Goal: Task Accomplishment & Management: Use online tool/utility

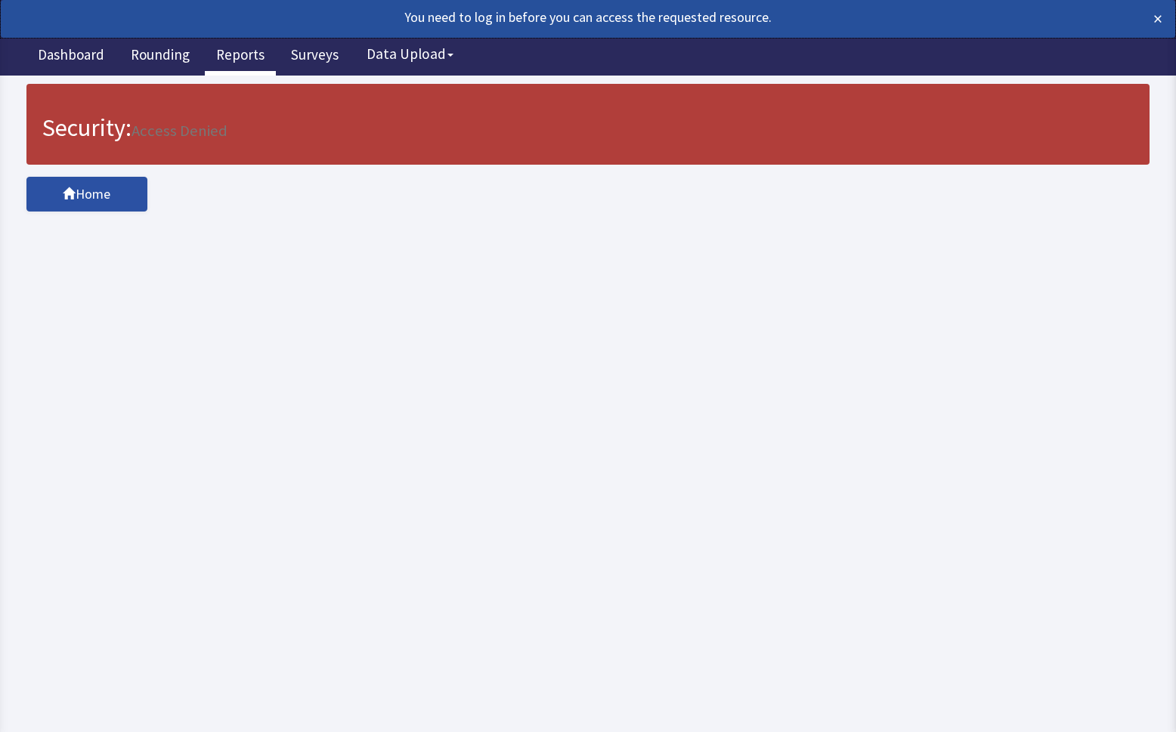
click at [229, 54] on link "Reports" at bounding box center [240, 57] width 71 height 38
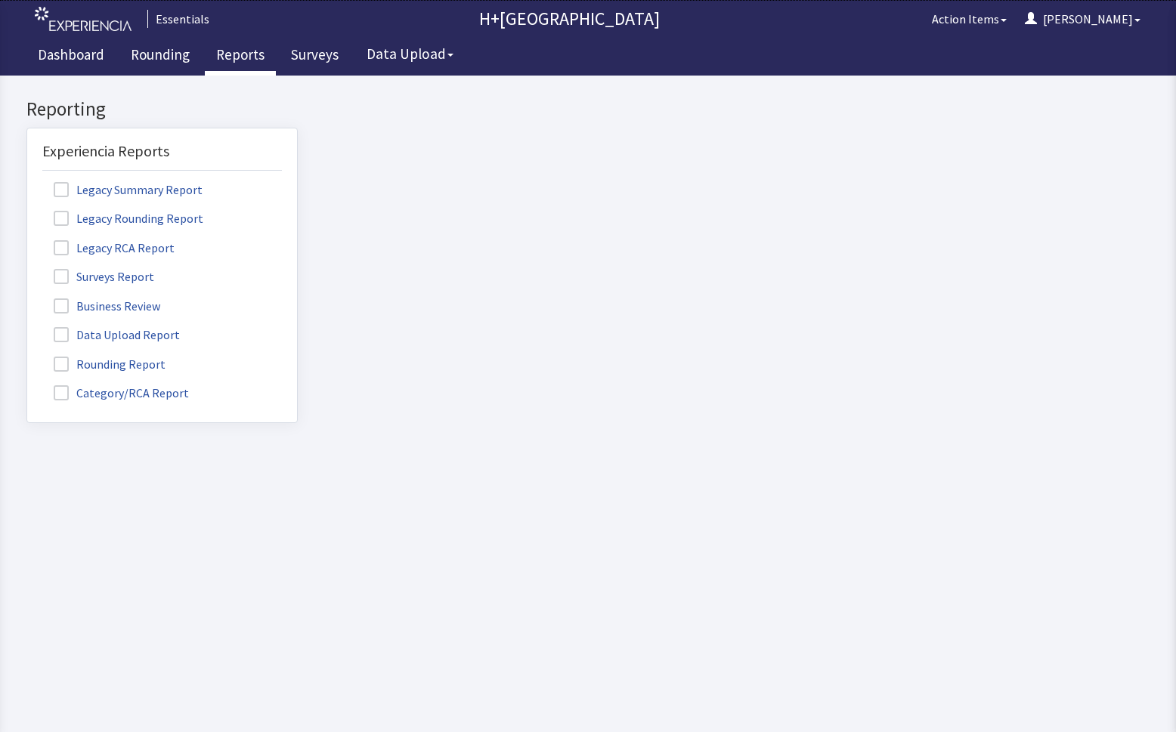
click at [63, 365] on span at bounding box center [61, 364] width 15 height 15
click at [27, 356] on input "Rounding Report" at bounding box center [27, 356] width 0 height 0
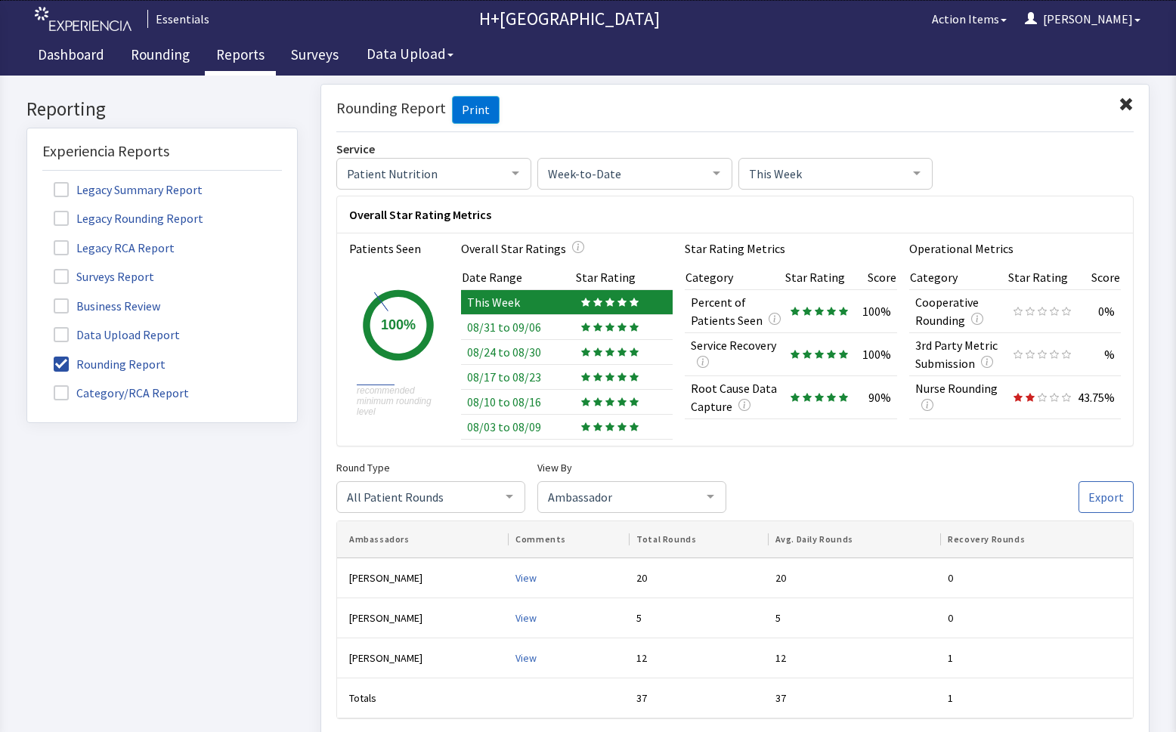
click at [611, 325] on div at bounding box center [609, 326] width 57 height 9
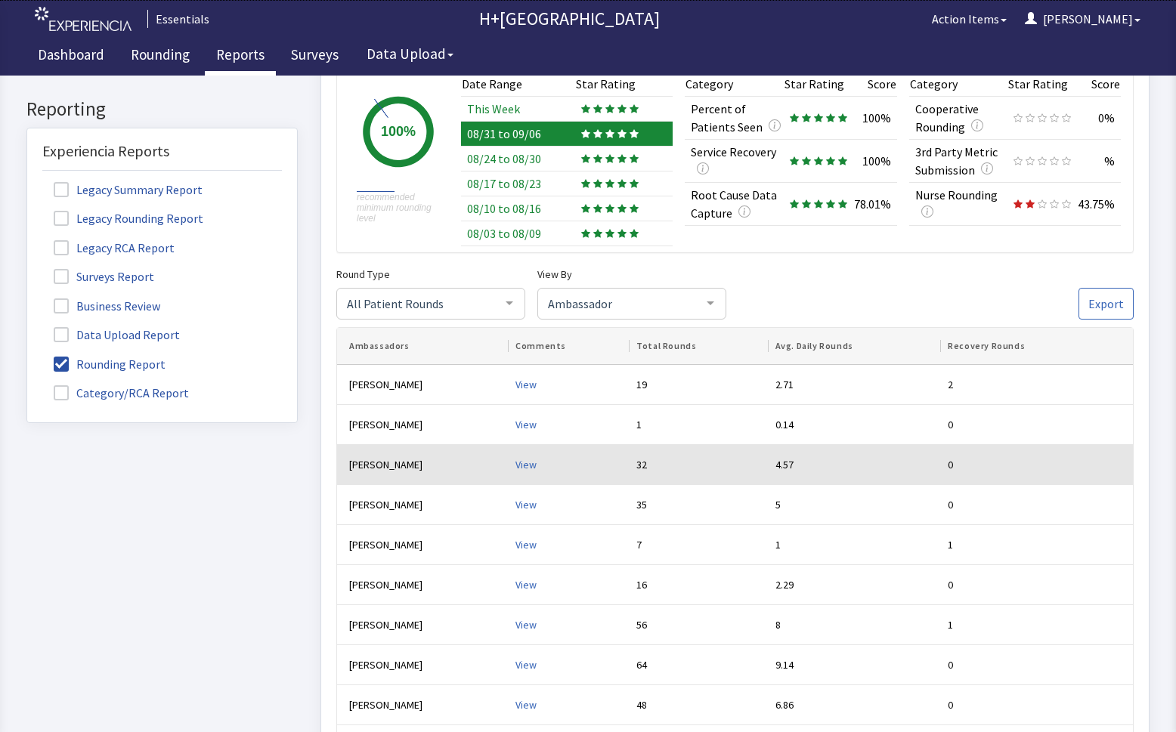
scroll to position [289, 0]
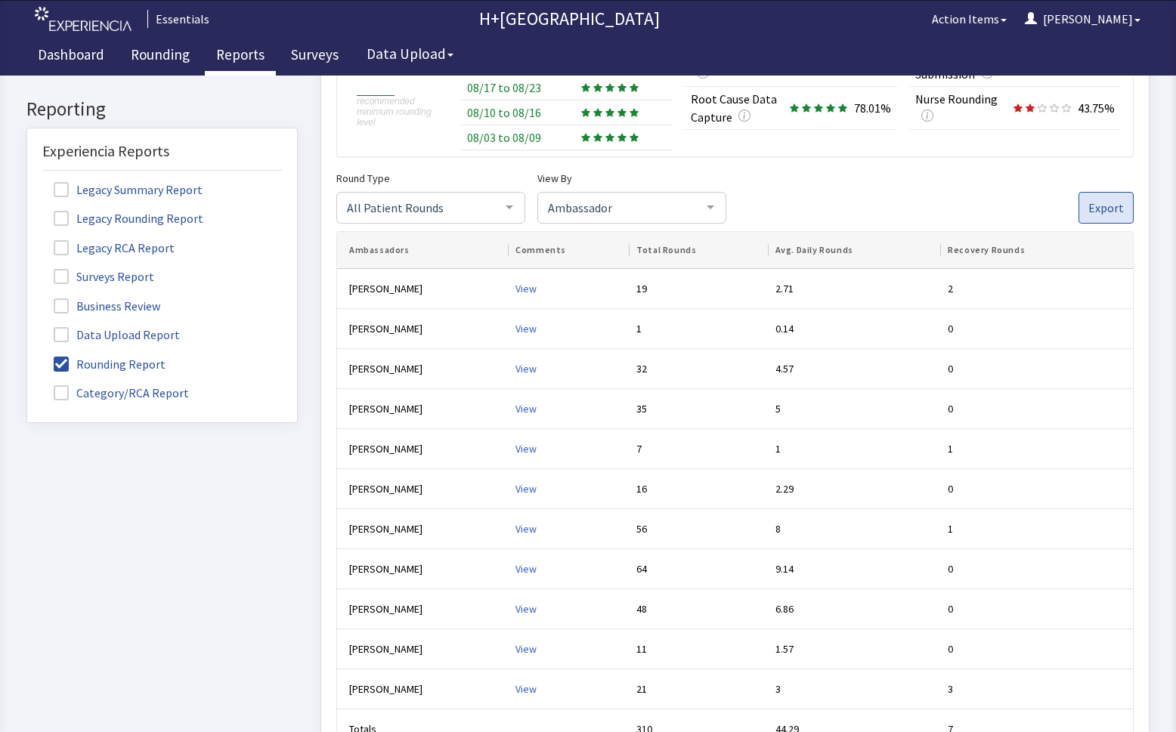
click at [1090, 202] on span "Export" at bounding box center [1106, 208] width 36 height 18
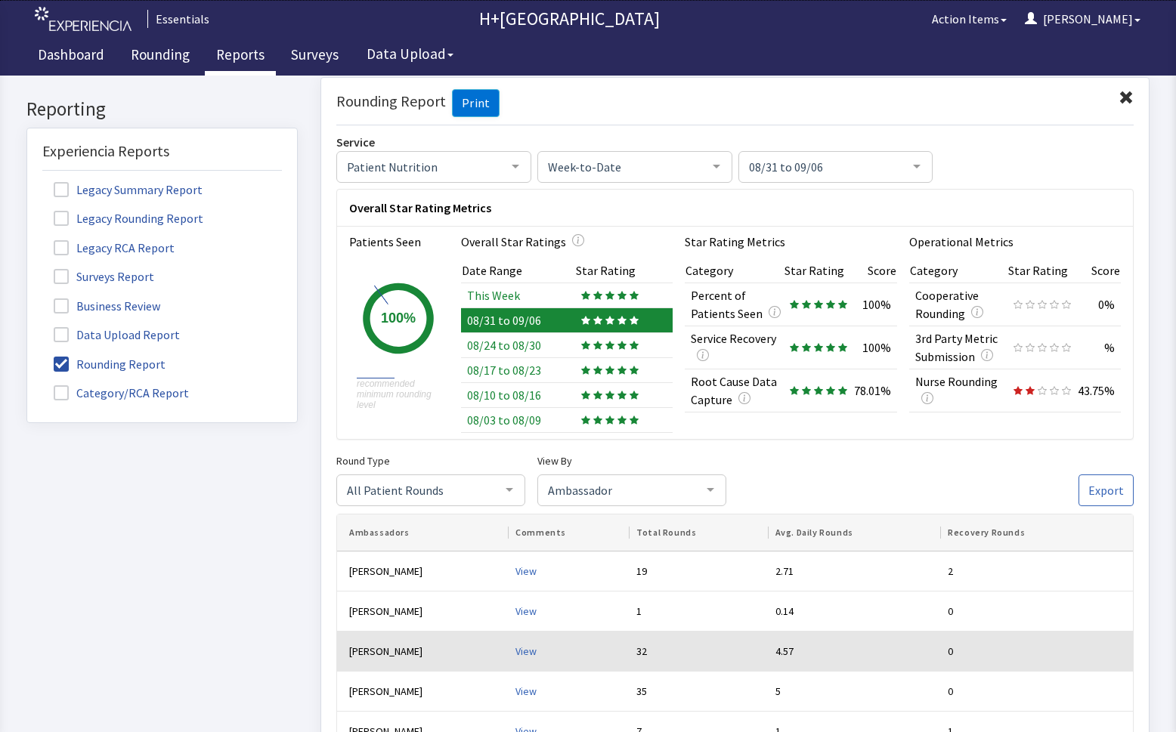
scroll to position [0, 0]
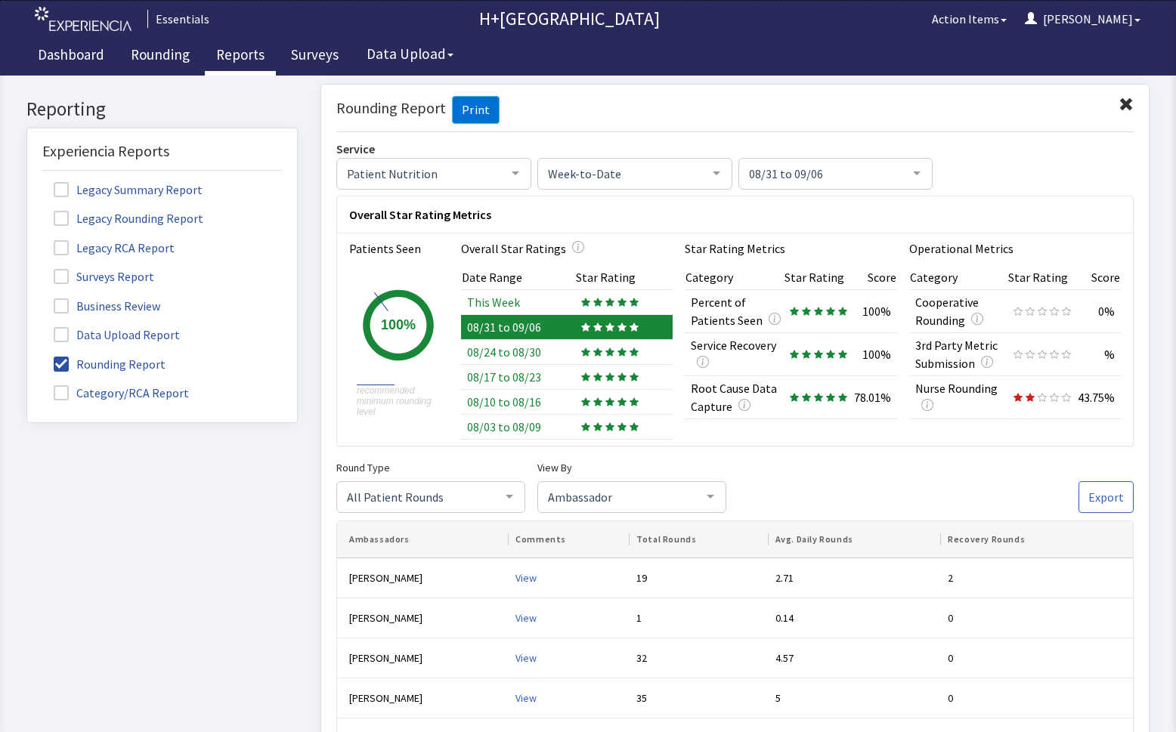
click at [605, 303] on icon at bounding box center [609, 301] width 9 height 9
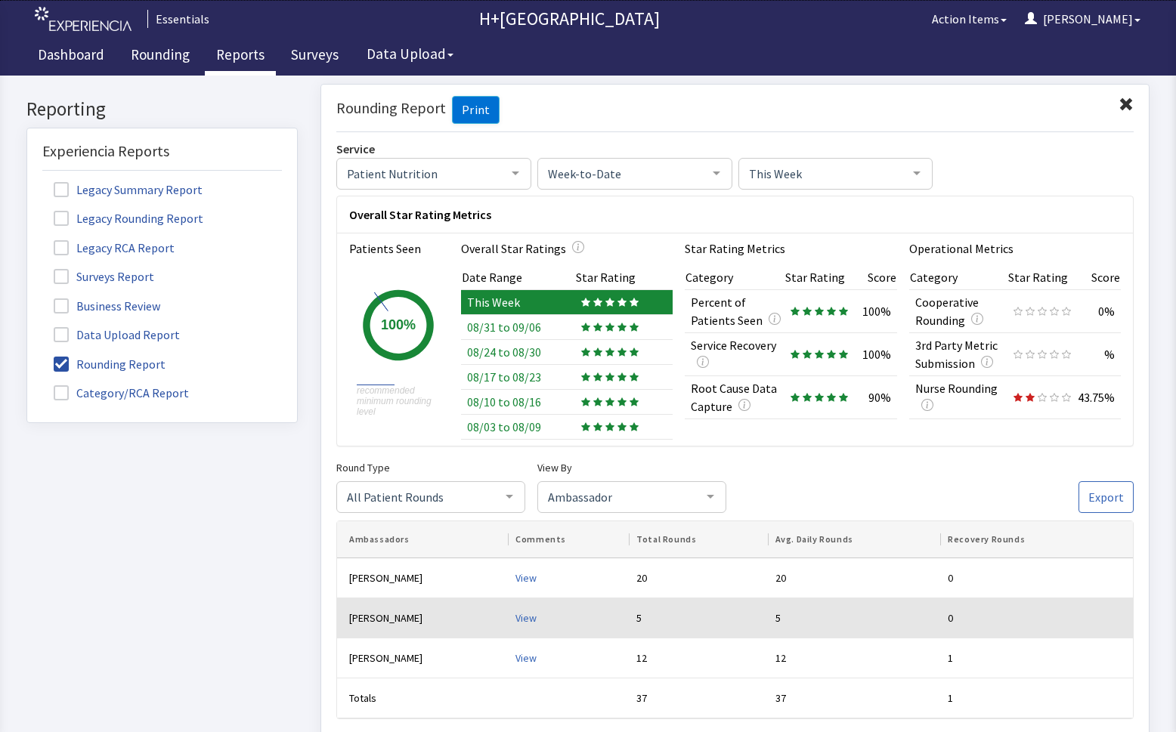
click at [515, 617] on div "View" at bounding box center [569, 617] width 109 height 15
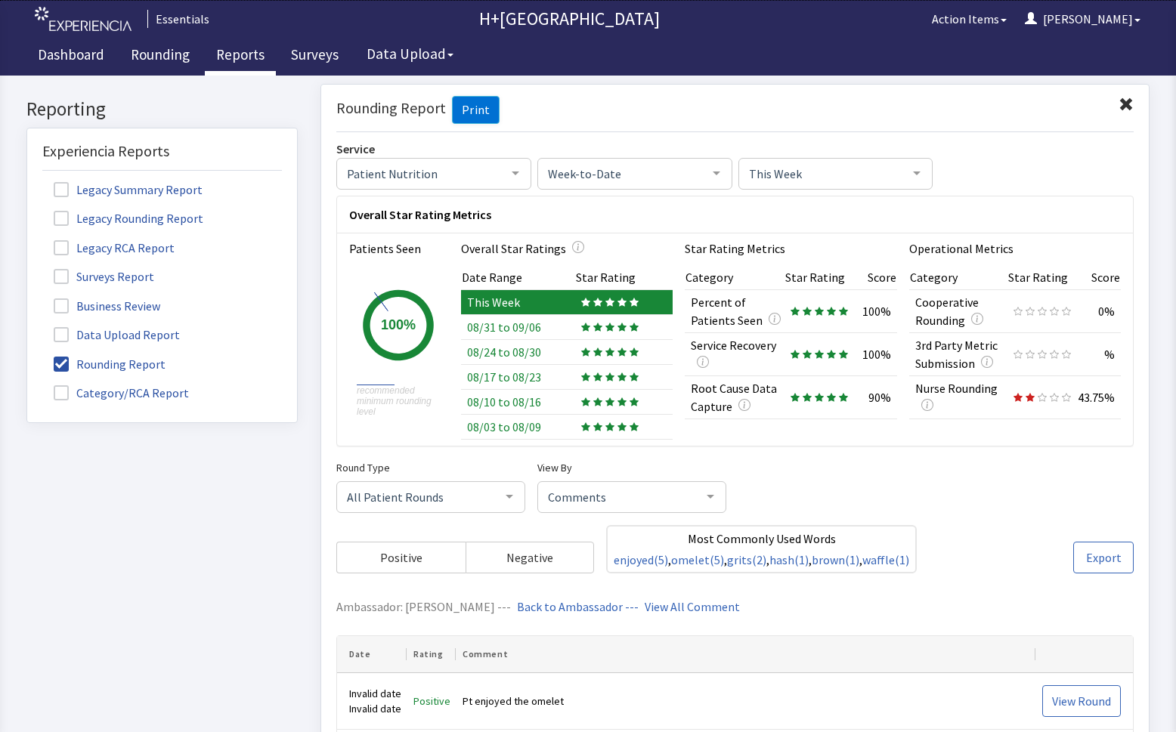
click at [482, 323] on td "08/31 to 09/06" at bounding box center [518, 326] width 114 height 25
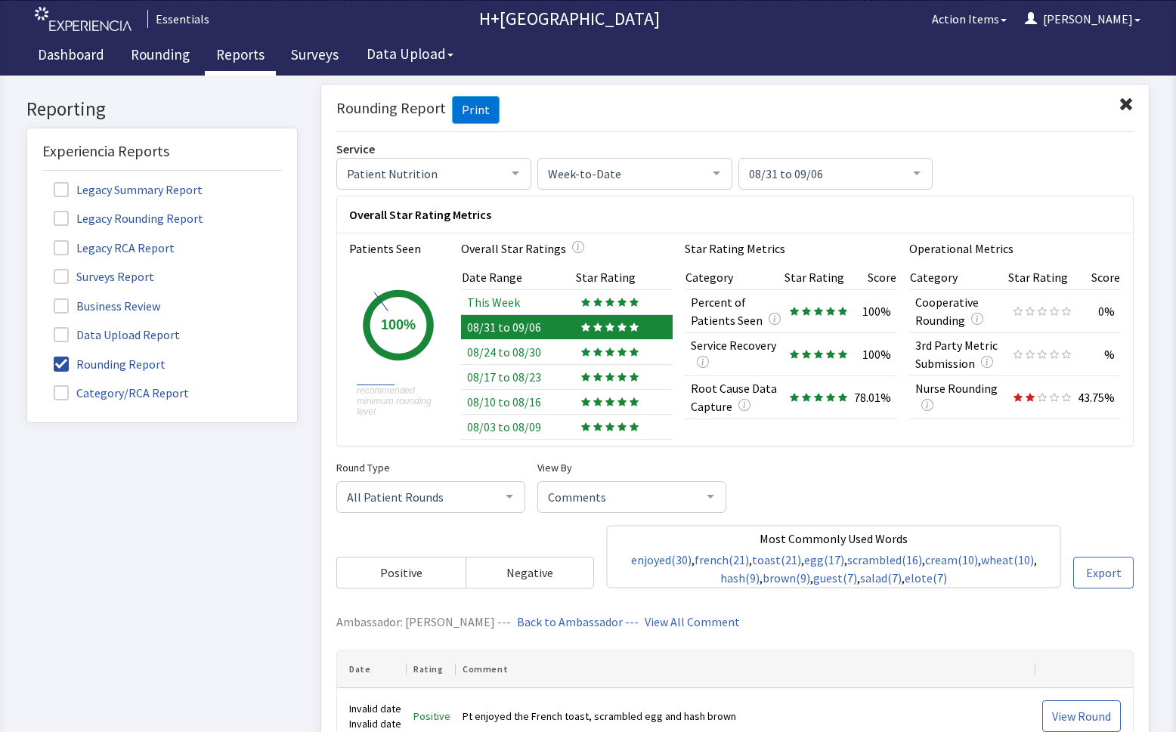
click at [1118, 103] on span at bounding box center [1125, 104] width 15 height 15
